Goal: Task Accomplishment & Management: Use online tool/utility

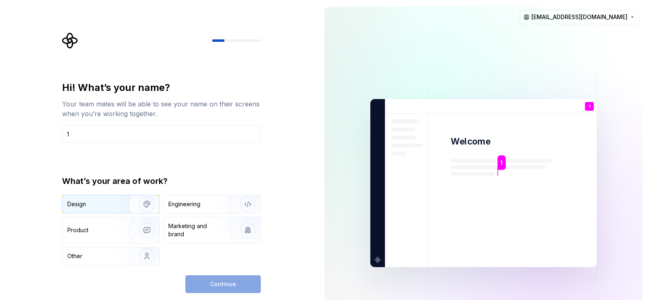
type input "1"
click at [109, 201] on div "Design" at bounding box center [92, 204] width 51 height 8
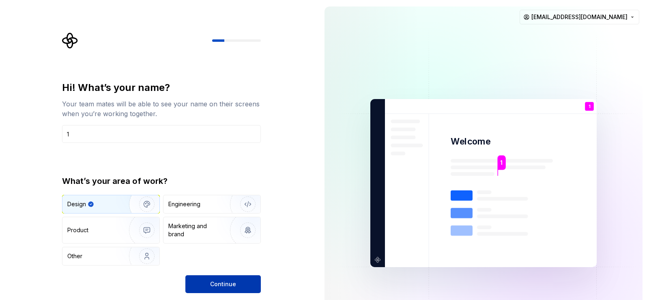
click at [217, 277] on button "Continue" at bounding box center [222, 284] width 75 height 18
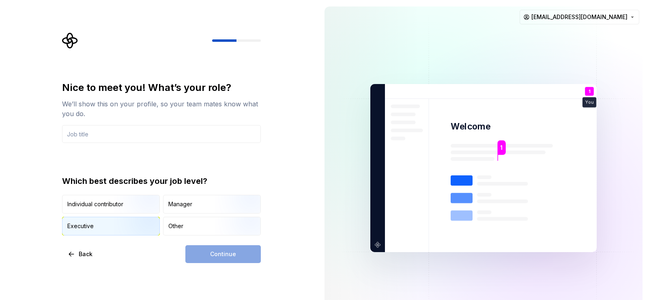
click at [131, 224] on img "button" at bounding box center [140, 236] width 52 height 54
click at [230, 254] on div "Continue" at bounding box center [222, 254] width 75 height 18
click at [142, 211] on img "button" at bounding box center [140, 214] width 52 height 54
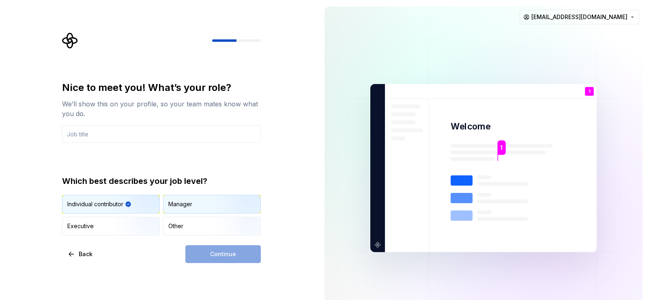
click at [206, 202] on div "Manager" at bounding box center [211, 204] width 97 height 18
click at [202, 256] on div "Continue" at bounding box center [222, 254] width 75 height 18
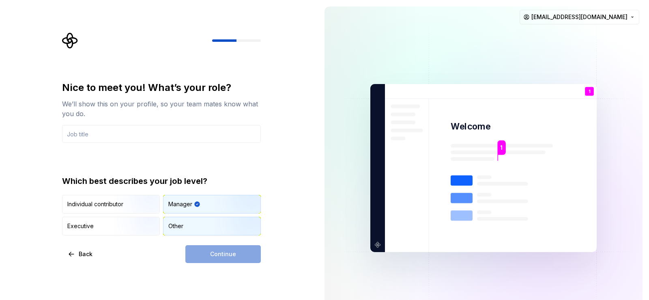
click at [190, 228] on div "Other" at bounding box center [211, 226] width 97 height 18
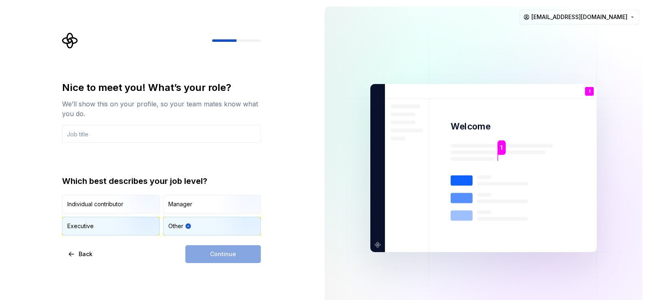
click at [133, 221] on img "button" at bounding box center [140, 236] width 52 height 54
click at [133, 138] on input "text" at bounding box center [161, 134] width 199 height 18
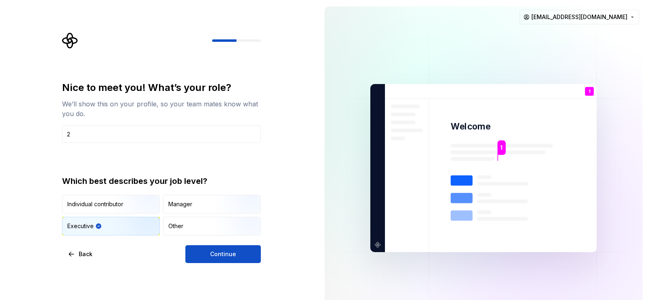
click at [203, 244] on div "Nice to meet you! What’s your role? We’ll show this on your profile, so your te…" at bounding box center [161, 172] width 199 height 182
click at [205, 251] on button "Continue" at bounding box center [222, 254] width 75 height 18
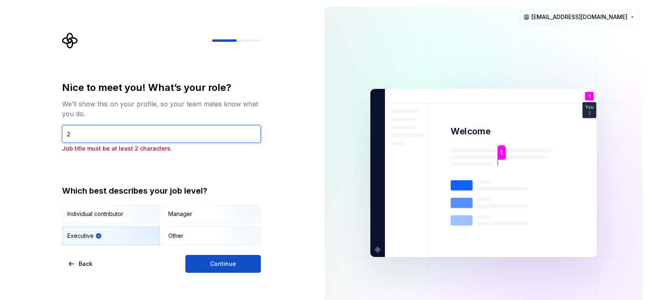
drag, startPoint x: 139, startPoint y: 134, endPoint x: 26, endPoint y: 133, distance: 113.2
click at [26, 133] on div "Nice to meet you! What’s your role? We’ll show this on your profile, so your te…" at bounding box center [159, 173] width 318 height 346
type input "خعتلنات"
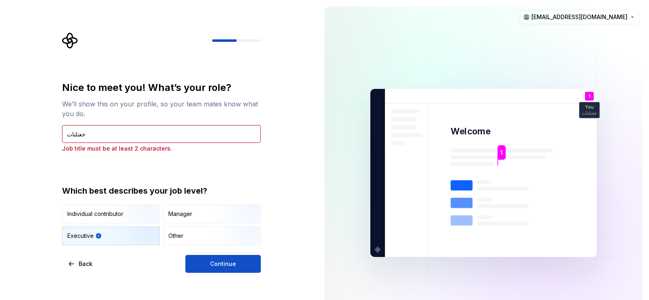
click at [209, 254] on div "Nice to meet you! What’s your role? We’ll show this on your profile, so your te…" at bounding box center [161, 176] width 199 height 191
click at [213, 260] on span "Continue" at bounding box center [223, 264] width 26 height 8
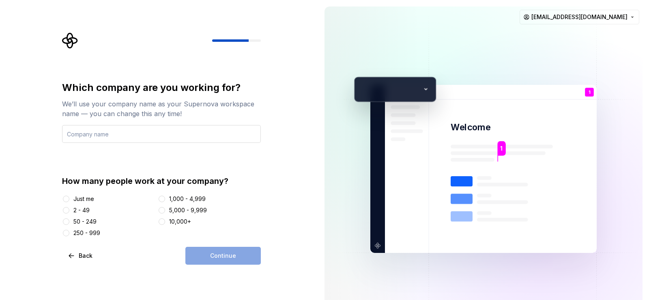
click at [155, 140] on input "text" at bounding box center [161, 134] width 199 height 18
type input "منتمنت"
click at [209, 256] on div "Continue" at bounding box center [222, 256] width 75 height 18
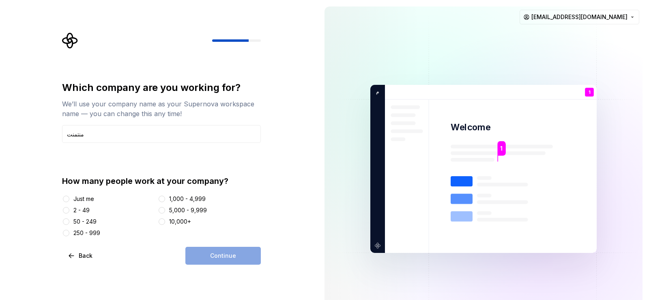
click at [84, 197] on div "Just me" at bounding box center [83, 199] width 21 height 8
click at [69, 197] on button "Just me" at bounding box center [66, 199] width 6 height 6
click at [215, 252] on span "Continue" at bounding box center [223, 255] width 26 height 8
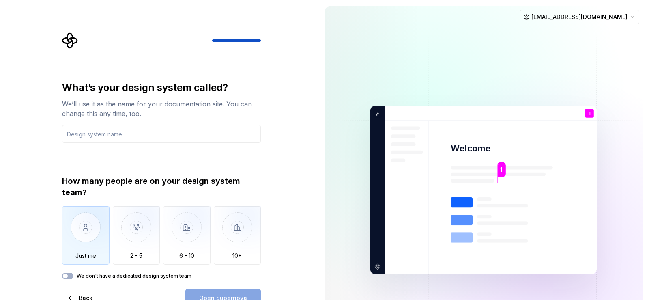
click at [88, 231] on img "button" at bounding box center [85, 233] width 47 height 54
click at [107, 129] on input "text" at bounding box center [161, 134] width 199 height 18
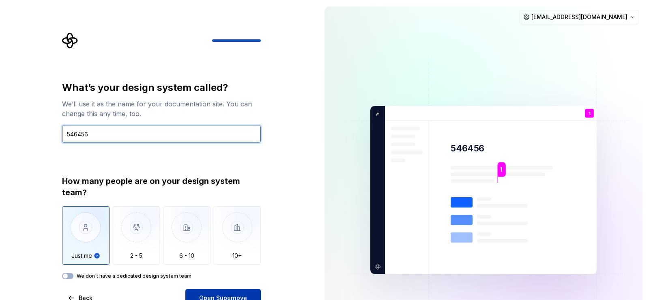
type input "546456"
click at [225, 292] on button "Open Supernova" at bounding box center [222, 298] width 75 height 18
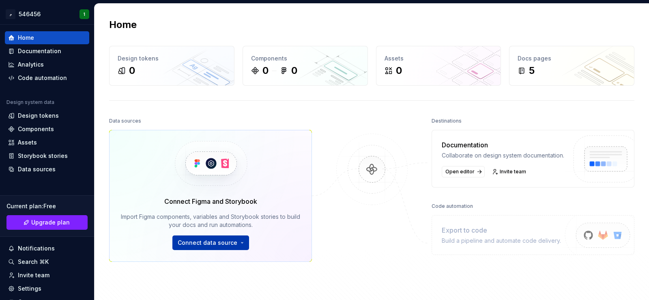
click at [204, 243] on html "م 546456 1 Home Documentation Analytics Code automation Design system data Desi…" at bounding box center [324, 150] width 649 height 300
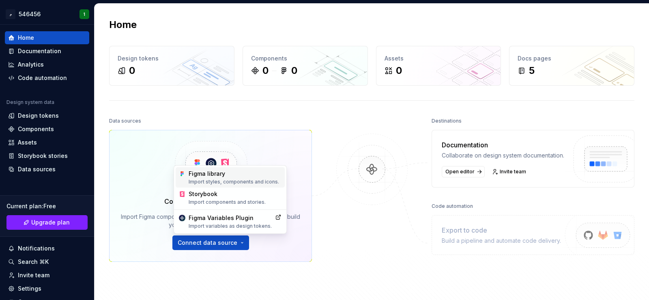
click at [217, 176] on div "Figma library Import styles, components and icons." at bounding box center [235, 177] width 93 height 15
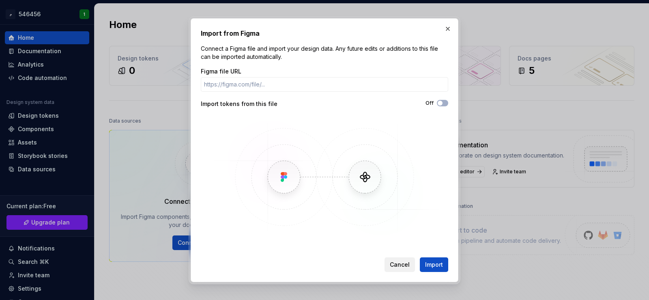
click at [408, 268] on span "Cancel" at bounding box center [400, 264] width 20 height 8
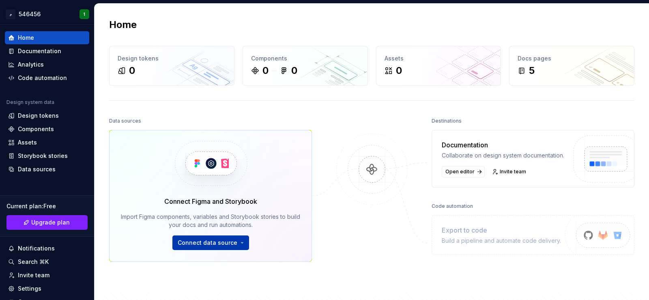
click at [200, 241] on html "م 546456 1 Home Documentation Analytics Code automation Design system data Desi…" at bounding box center [324, 150] width 649 height 300
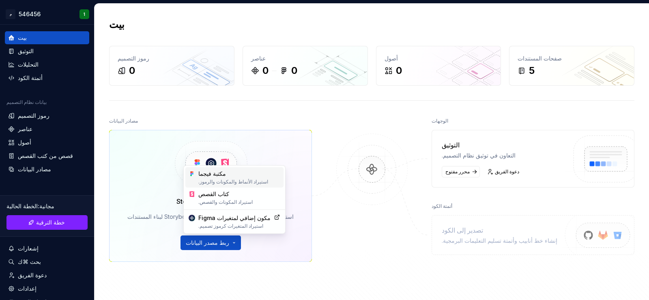
click at [241, 177] on font "مكتبة فيجما" at bounding box center [239, 174] width 82 height 8
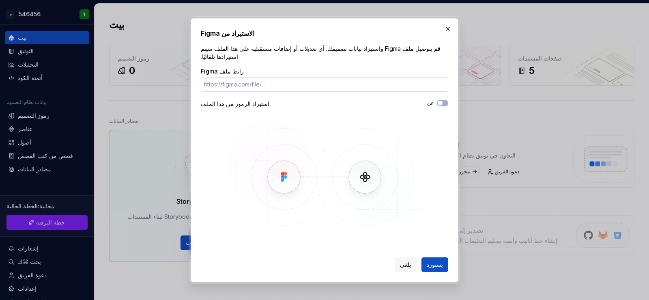
click at [284, 78] on input "رابط ملف Figma" at bounding box center [324, 84] width 247 height 15
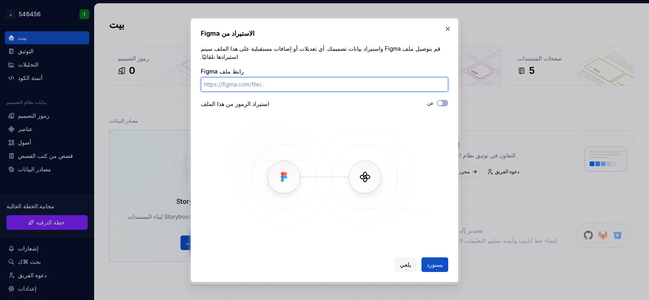
paste input "Supernova Studio"
drag, startPoint x: 275, startPoint y: 79, endPoint x: 82, endPoint y: 78, distance: 193.1
click at [82, 78] on div "الاستيراد من Figma قم بتوصيل ملف Figma واستيراد بيانات تصميمك. أي تعديلات أو إض…" at bounding box center [324, 150] width 649 height 300
paste input "https://www.figma.com/design/rkMOztJFpd6knxQ2n73CD0/%D8%B4%D8%B1%D9%8A%D8%B7-%D…"
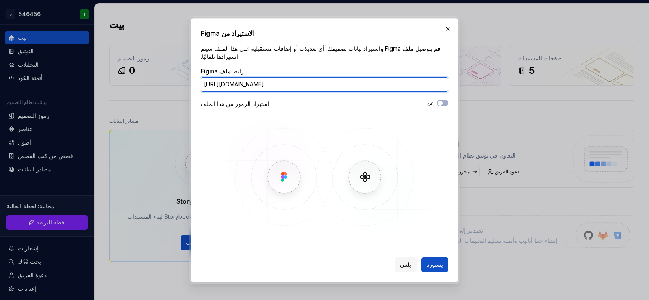
type input "https://www.figma.com/design/rkMOztJFpd6knxQ2n73CD0/%D8%B4%D8%B1%D9%8A%D8%B7-%D…"
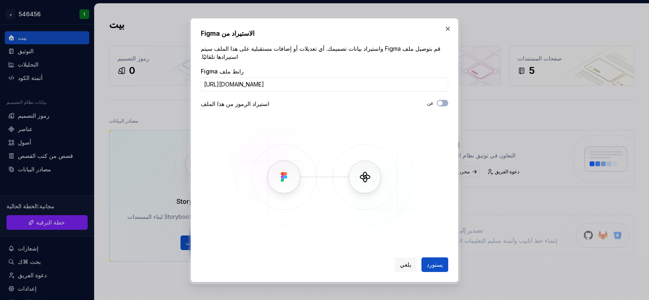
click at [438, 100] on div "عن" at bounding box center [386, 103] width 124 height 6
click at [443, 101] on icon "button" at bounding box center [440, 103] width 6 height 5
click at [444, 265] on button "يستورد" at bounding box center [434, 264] width 27 height 15
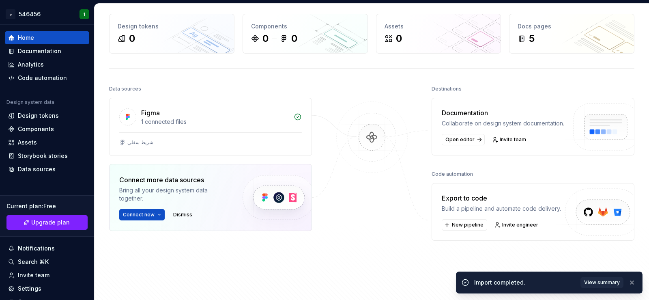
scroll to position [41, 0]
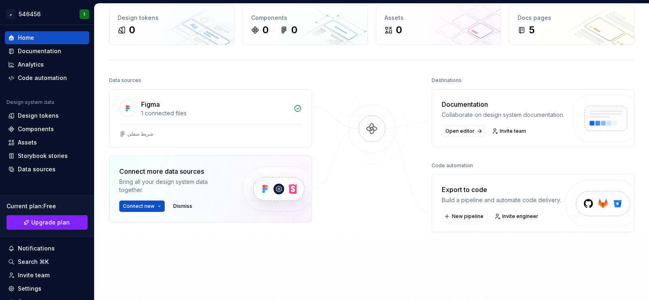
click at [517, 194] on div "Export to code" at bounding box center [501, 190] width 119 height 10
click at [583, 212] on img at bounding box center [600, 212] width 100 height 66
click at [456, 219] on span "New pipeline" at bounding box center [468, 216] width 32 height 6
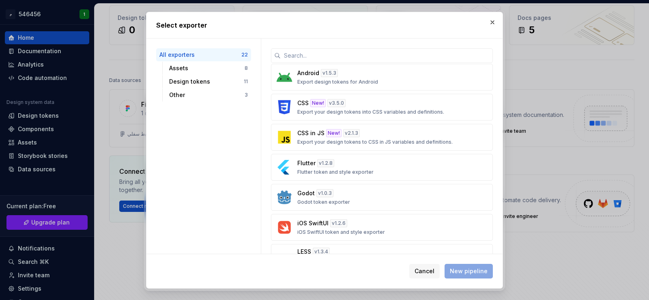
scroll to position [284, 0]
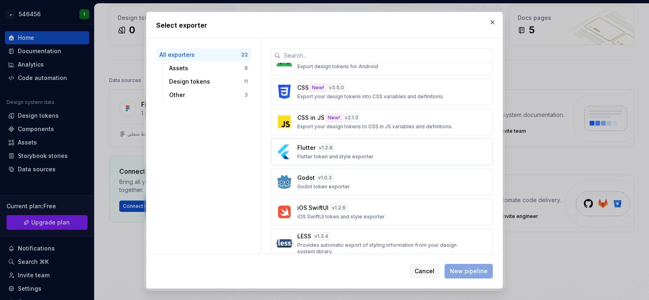
click at [364, 153] on div "Flutter v 1.2.8 Flutter token and style exporter" at bounding box center [379, 152] width 164 height 16
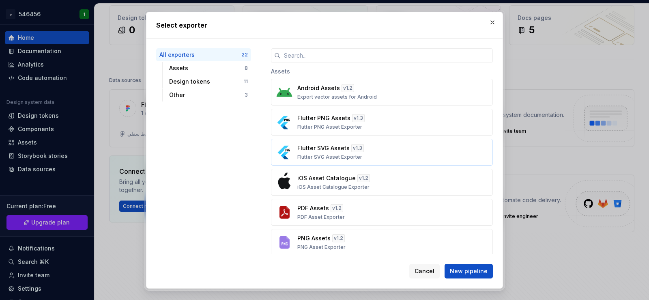
scroll to position [0, 0]
click at [474, 269] on span "New pipeline" at bounding box center [469, 271] width 38 height 8
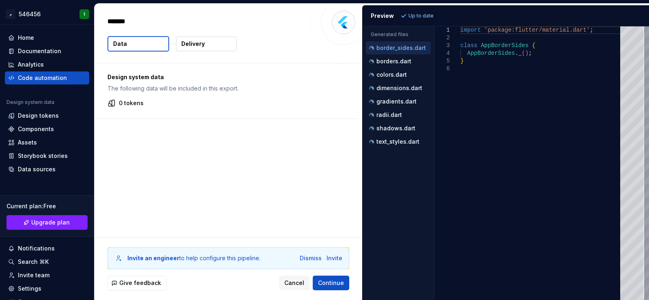
type textarea "*"
click at [386, 67] on div "borders.dart" at bounding box center [398, 61] width 65 height 13
click at [391, 66] on div "borders.dart" at bounding box center [398, 61] width 65 height 13
click at [391, 62] on p "borders.dart" at bounding box center [393, 61] width 35 height 6
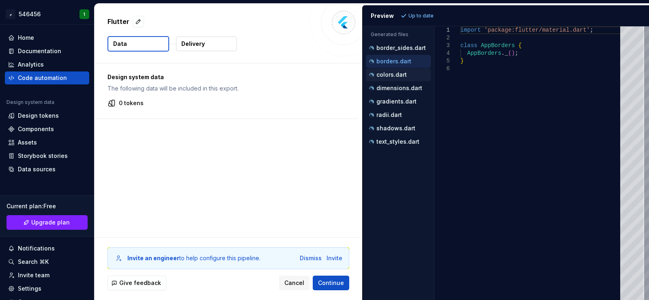
click at [388, 79] on div "colors.dart" at bounding box center [398, 74] width 65 height 13
click at [388, 75] on p "colors.dart" at bounding box center [391, 74] width 30 height 6
click at [393, 92] on button "dimensions.dart" at bounding box center [398, 88] width 65 height 9
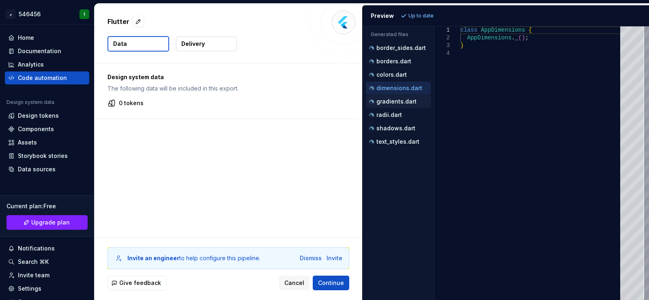
click at [393, 104] on p "gradients.dart" at bounding box center [396, 101] width 40 height 6
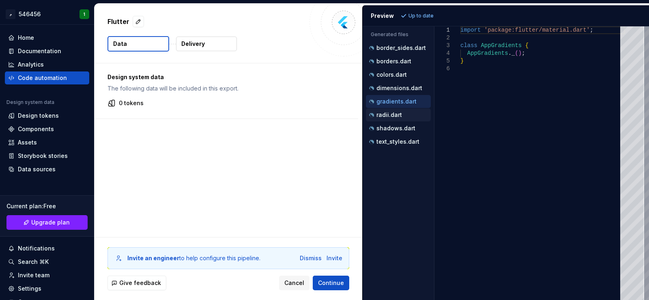
click at [391, 113] on p "radii.dart" at bounding box center [389, 115] width 26 height 6
click at [390, 125] on div "shadows.dart" at bounding box center [398, 128] width 63 height 8
click at [384, 138] on p "text_styles.dart" at bounding box center [397, 141] width 43 height 6
type textarea "**********"
click at [213, 101] on div "0 tokens" at bounding box center [226, 103] width 238 height 8
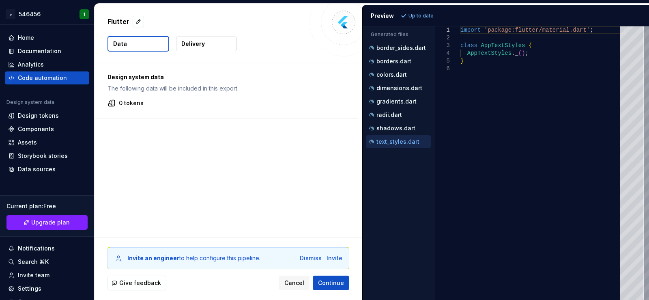
click at [210, 38] on button "Delivery" at bounding box center [206, 44] width 61 height 15
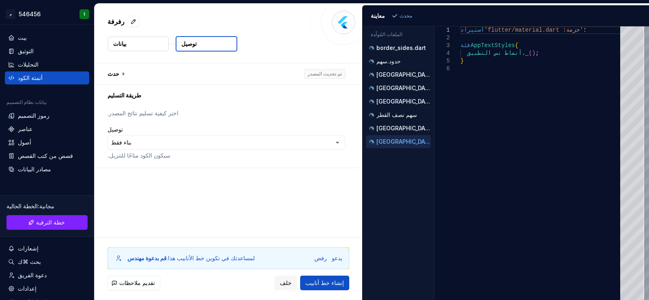
click at [129, 44] on button "بيانات" at bounding box center [138, 44] width 61 height 15
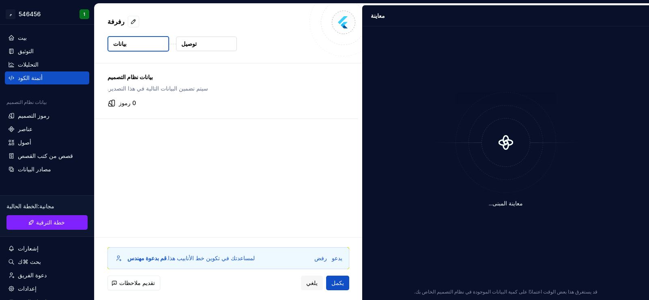
click at [236, 135] on div "بيانات نظام التصميم سيتم تضمين البيانات التالية في هذا التصدير. 0 رموز" at bounding box center [229, 150] width 268 height 174
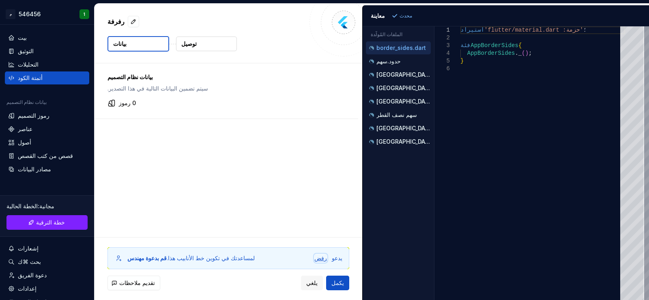
click at [322, 259] on font "رفض" at bounding box center [320, 257] width 13 height 7
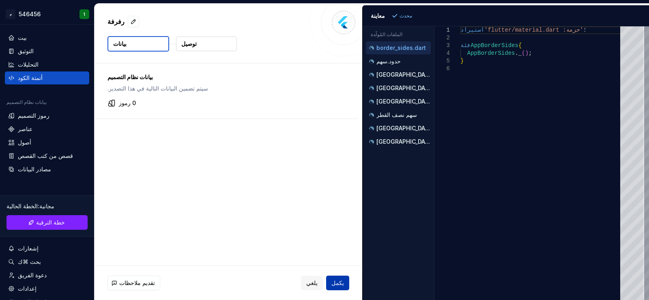
click at [337, 279] on font "يكمل" at bounding box center [337, 282] width 13 height 7
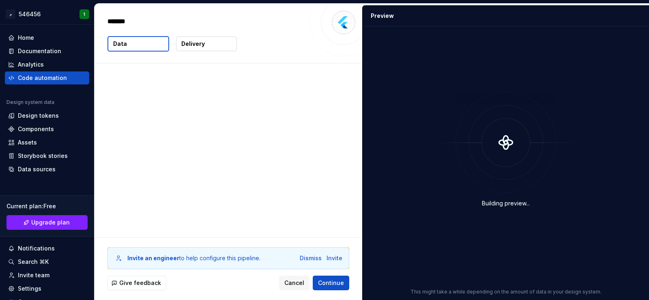
type textarea "*"
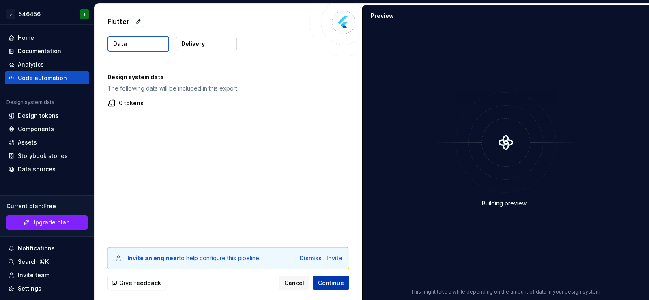
click at [329, 279] on span "Continue" at bounding box center [331, 283] width 26 height 8
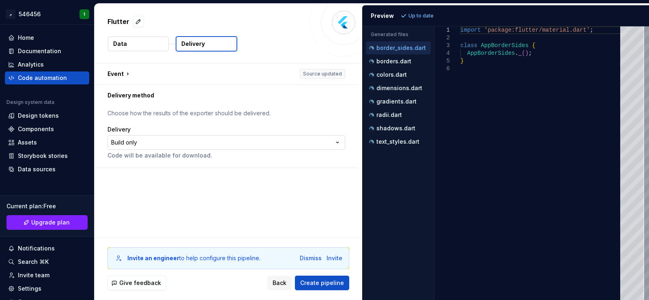
click at [157, 146] on html "**********" at bounding box center [324, 150] width 649 height 300
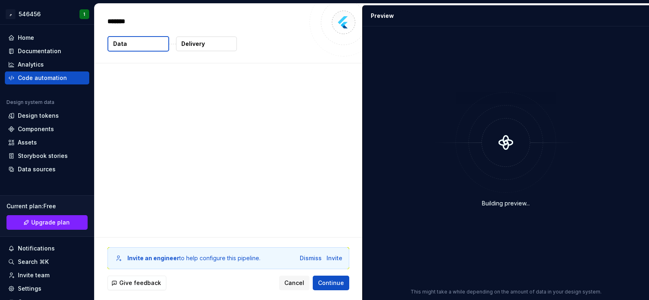
type textarea "*"
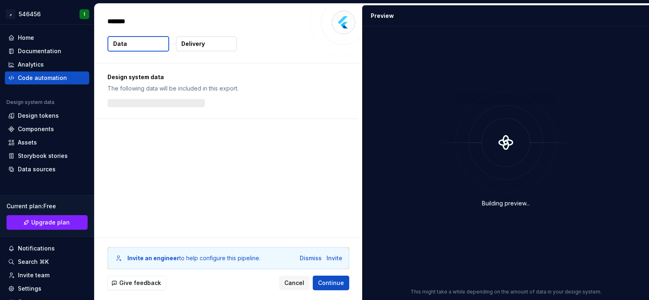
click at [206, 44] on button "Delivery" at bounding box center [206, 44] width 61 height 15
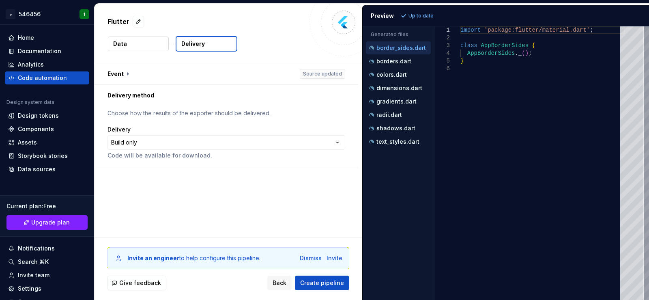
click at [345, 142] on div "**********" at bounding box center [227, 137] width 264 height 62
click at [339, 141] on html "**********" at bounding box center [324, 150] width 649 height 300
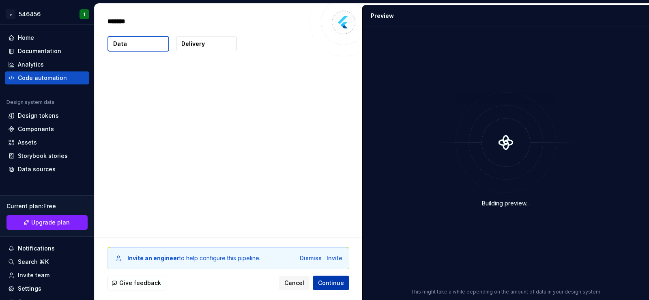
type textarea "*"
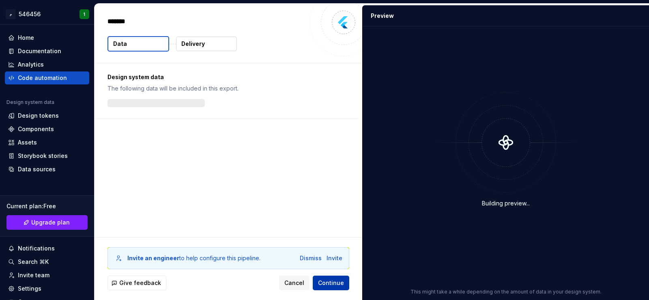
click at [341, 284] on span "Continue" at bounding box center [331, 283] width 26 height 8
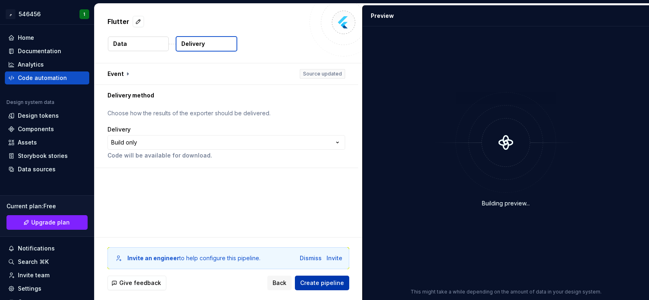
click at [339, 284] on span "Create pipeline" at bounding box center [322, 283] width 44 height 8
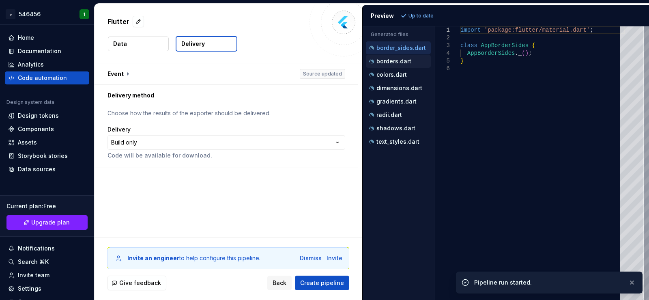
click at [393, 59] on p "borders.dart" at bounding box center [393, 61] width 35 height 6
type textarea "**********"
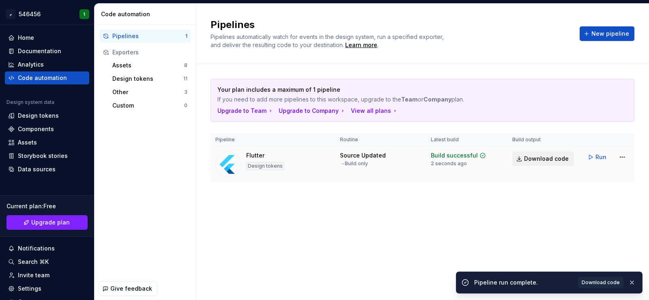
click at [537, 162] on span "Download code" at bounding box center [546, 159] width 45 height 8
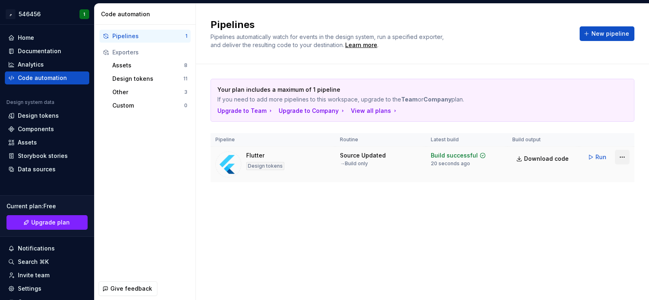
click at [618, 158] on html "م 546456 1 Home Documentation Analytics Code automation Design system data Desi…" at bounding box center [324, 150] width 649 height 300
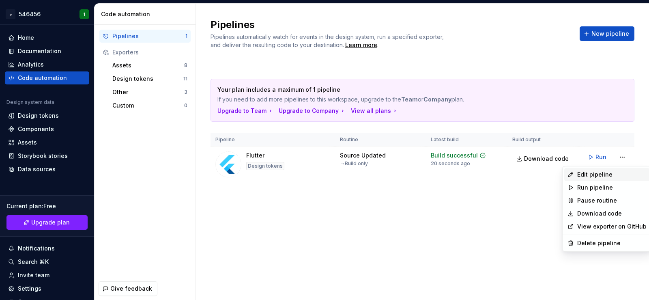
click at [604, 173] on div "Edit pipeline" at bounding box center [611, 174] width 69 height 8
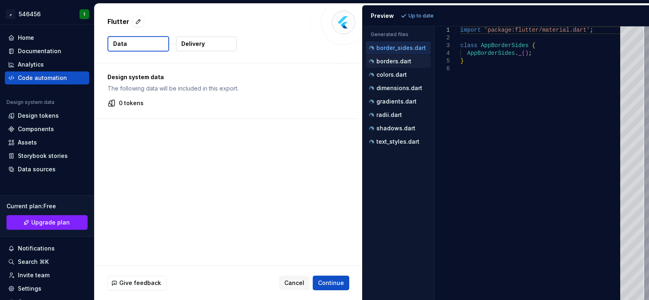
click at [404, 56] on div "borders.dart" at bounding box center [398, 61] width 65 height 13
click at [401, 59] on p "borders.dart" at bounding box center [393, 61] width 35 height 6
click at [390, 74] on p "colors.dart" at bounding box center [391, 74] width 30 height 6
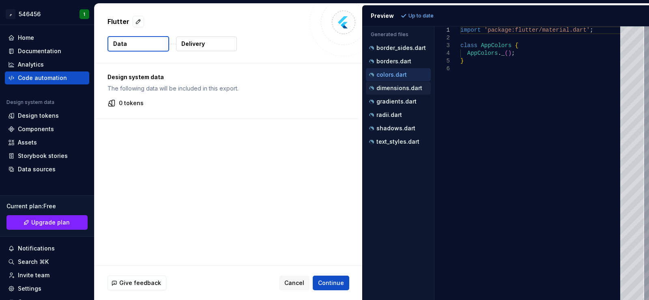
click at [387, 92] on div "dimensions.dart" at bounding box center [398, 88] width 63 height 8
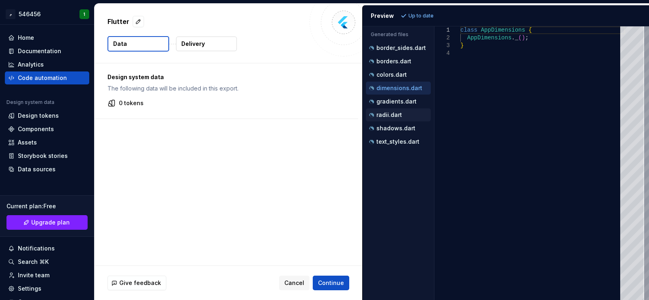
click at [387, 111] on div "radii.dart" at bounding box center [398, 115] width 63 height 8
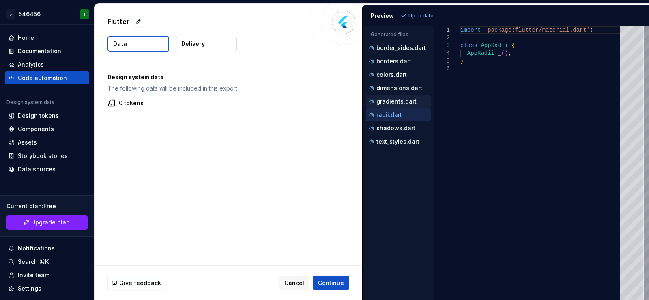
click at [385, 98] on p "gradients.dart" at bounding box center [396, 101] width 40 height 6
type textarea "**********"
click at [382, 137] on div "text_styles.dart" at bounding box center [398, 141] width 65 height 13
click at [385, 157] on div "Accessibility guide for tree . Navigate the tree with the arrow keys. Common tr…" at bounding box center [398, 169] width 71 height 260
click at [415, 15] on p "Up to date" at bounding box center [420, 16] width 25 height 6
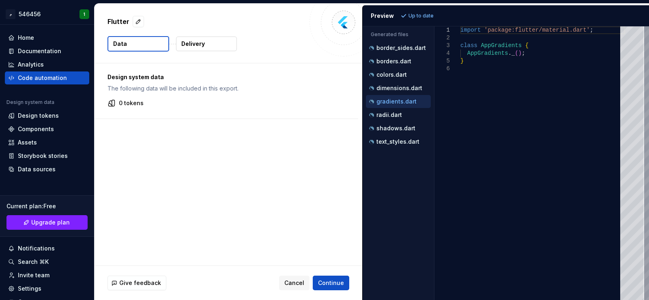
click at [379, 14] on div "Preview" at bounding box center [382, 16] width 23 height 8
click at [127, 104] on p "0 tokens" at bounding box center [131, 103] width 25 height 8
click at [31, 41] on div "Home" at bounding box center [26, 38] width 16 height 8
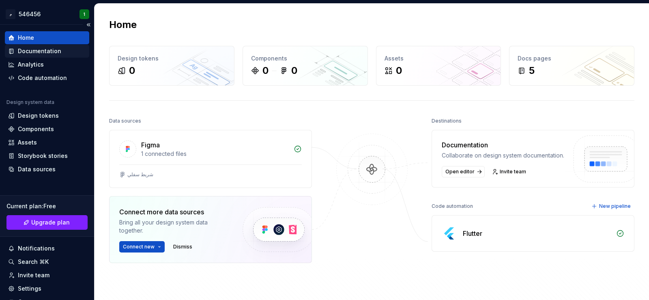
click at [22, 52] on div "Documentation" at bounding box center [39, 51] width 43 height 8
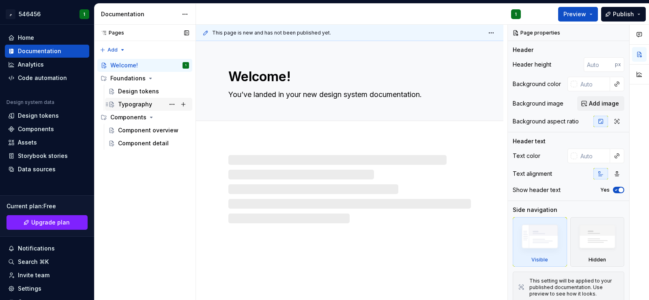
click at [122, 88] on div "Design tokens" at bounding box center [138, 91] width 41 height 8
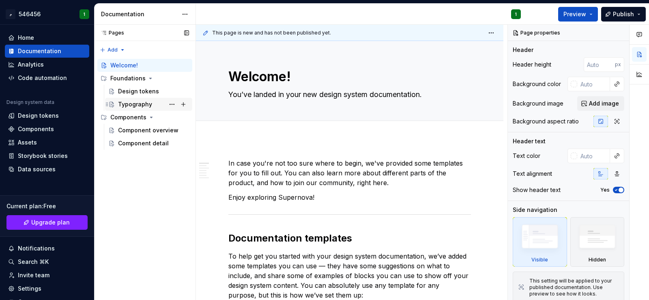
click at [123, 105] on div "Typography" at bounding box center [135, 104] width 34 height 8
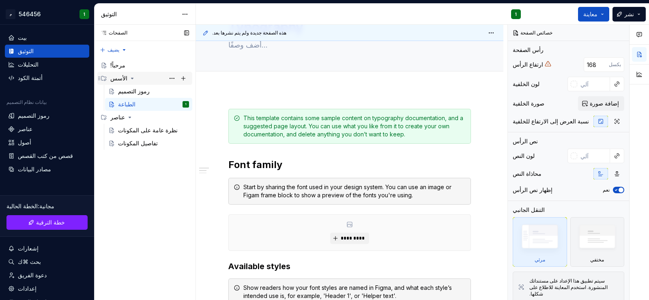
scroll to position [41, 0]
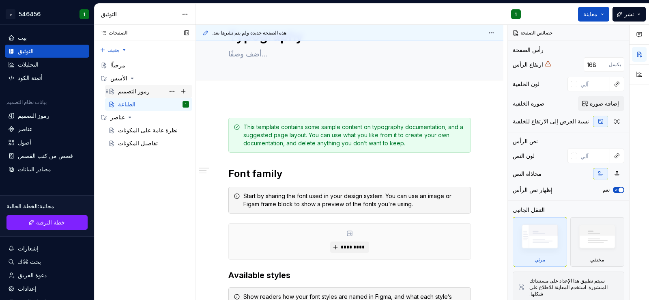
click at [119, 94] on font "رموز التصميم" at bounding box center [134, 91] width 32 height 7
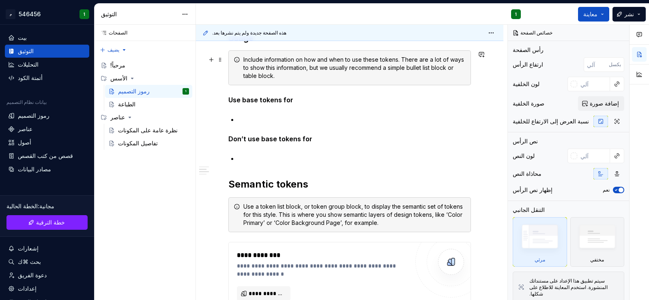
scroll to position [446, 0]
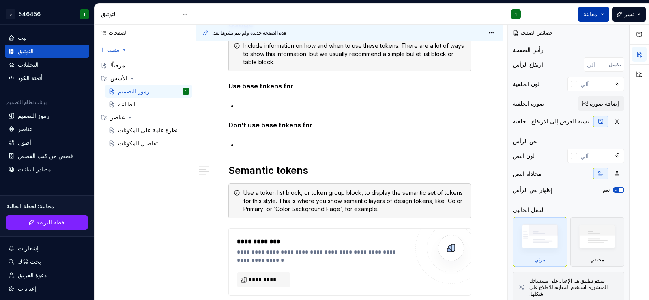
click at [594, 13] on font "معاينة" at bounding box center [590, 14] width 14 height 7
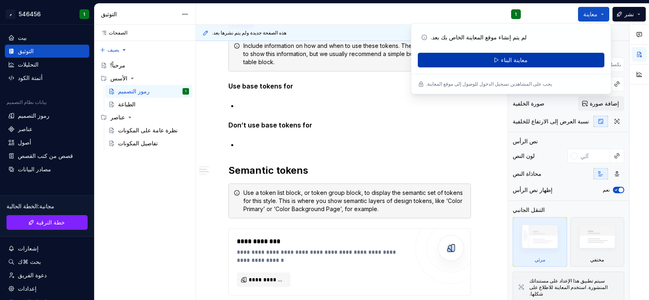
click at [544, 58] on button "معاينة البناء" at bounding box center [511, 60] width 187 height 15
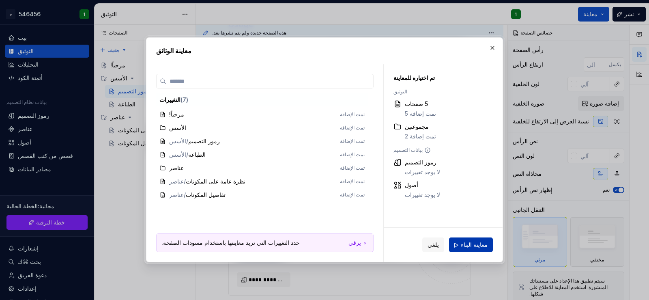
click at [466, 247] on font "معاينة البناء" at bounding box center [474, 244] width 27 height 7
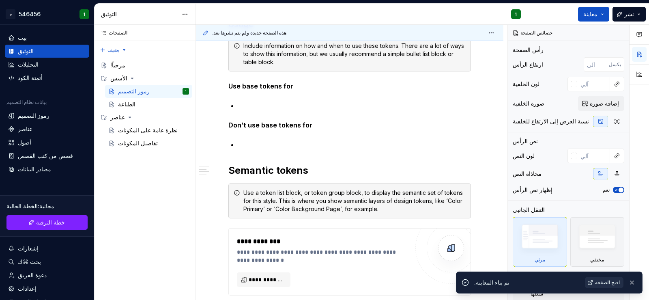
click at [614, 282] on font "افتح الصفحة" at bounding box center [607, 282] width 25 height 6
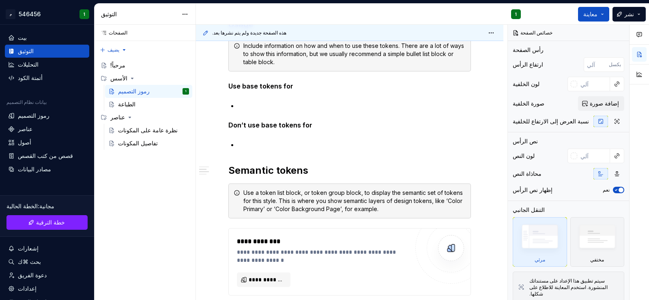
type textarea "*"
